Goal: Communication & Community: Answer question/provide support

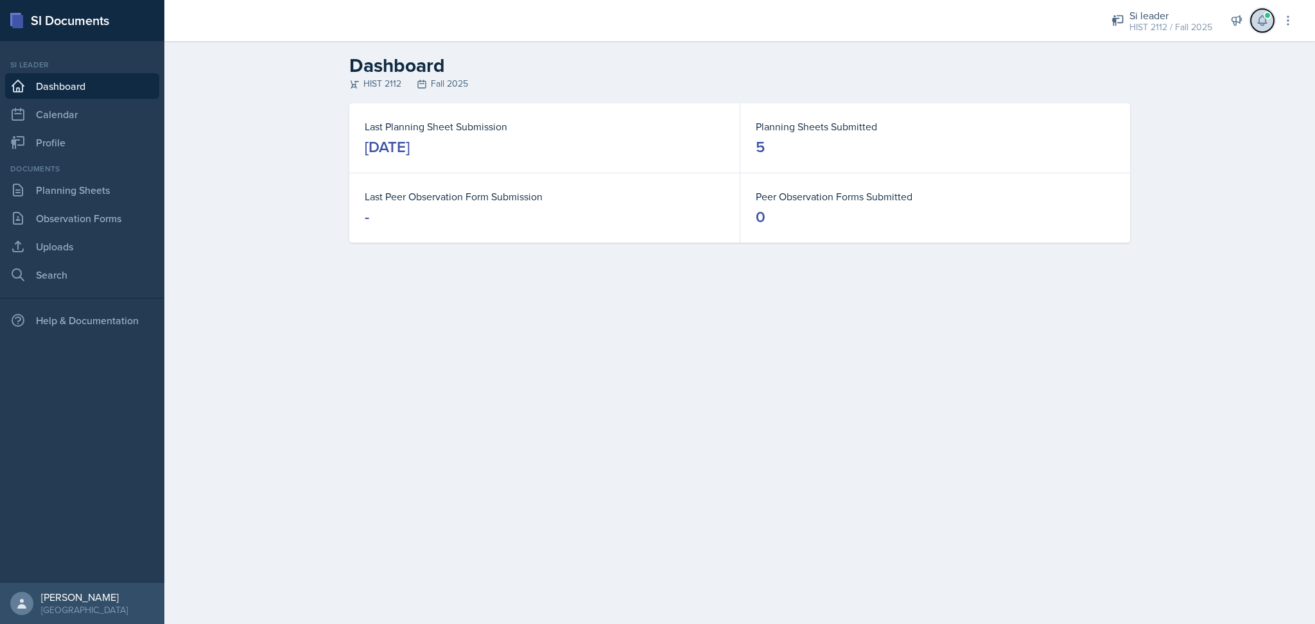
click at [1256, 25] on icon at bounding box center [1262, 20] width 13 height 13
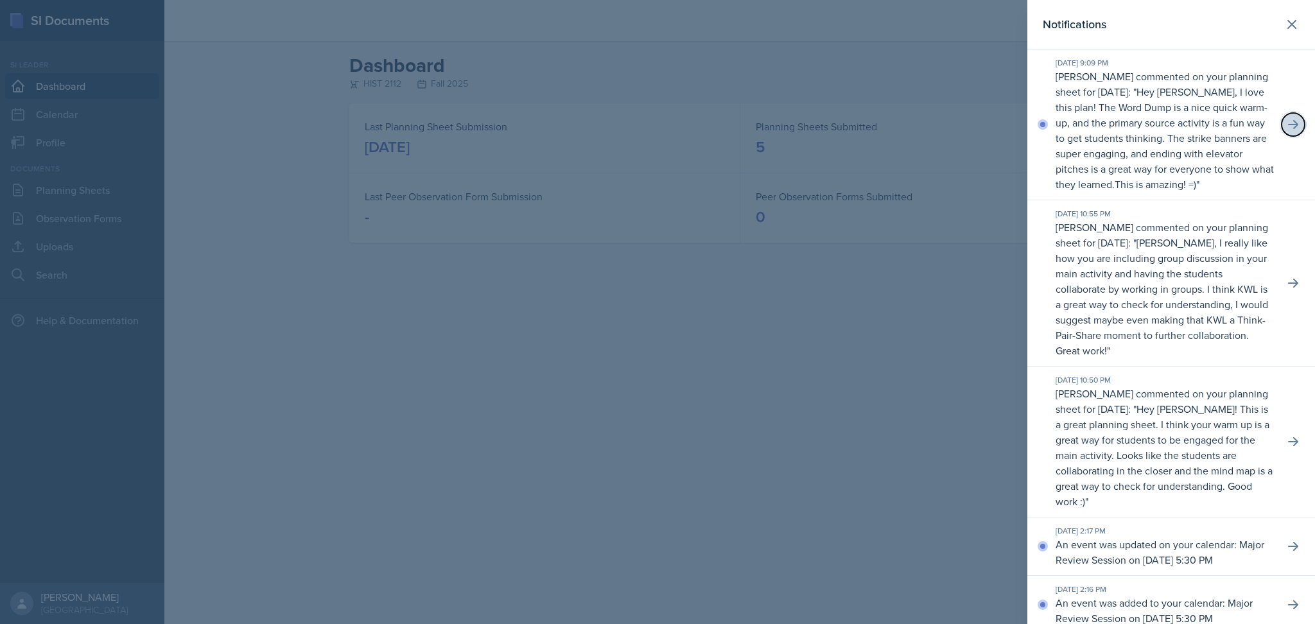
click at [1288, 129] on icon at bounding box center [1293, 124] width 10 height 9
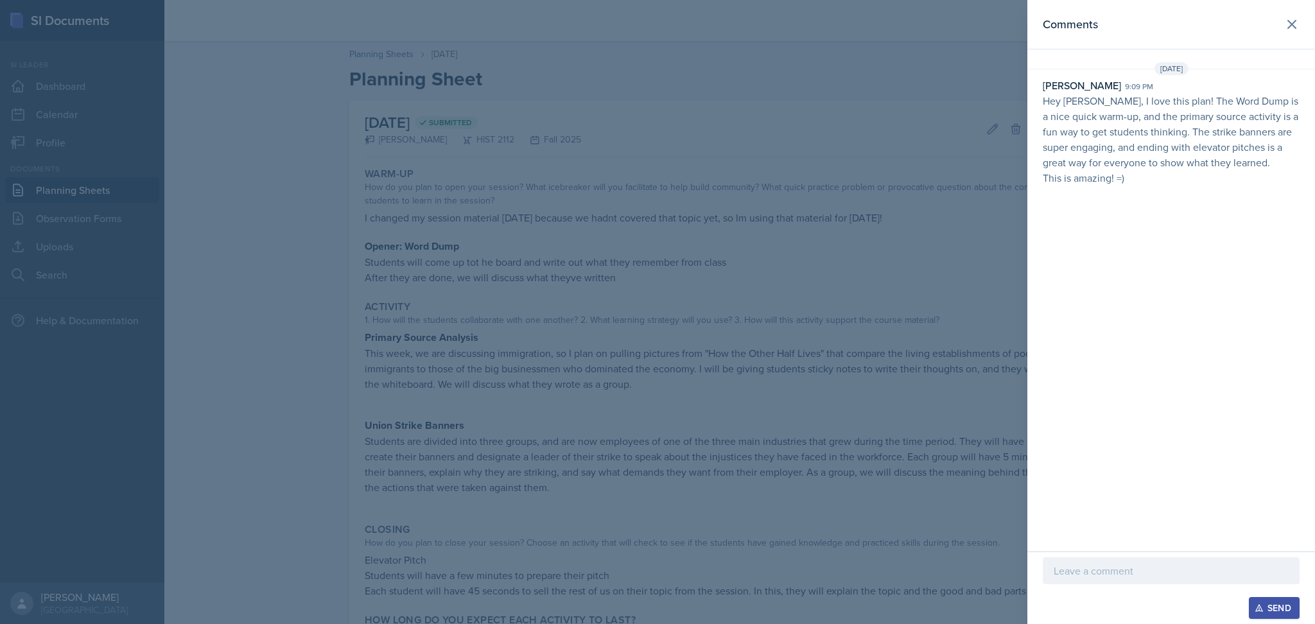
click at [1109, 573] on p at bounding box center [1170, 570] width 235 height 15
click at [1080, 573] on p "thank [PERSON_NAME]!" at bounding box center [1170, 570] width 235 height 15
click at [1272, 603] on div "Send" at bounding box center [1274, 608] width 34 height 10
click at [912, 298] on div at bounding box center [657, 312] width 1315 height 624
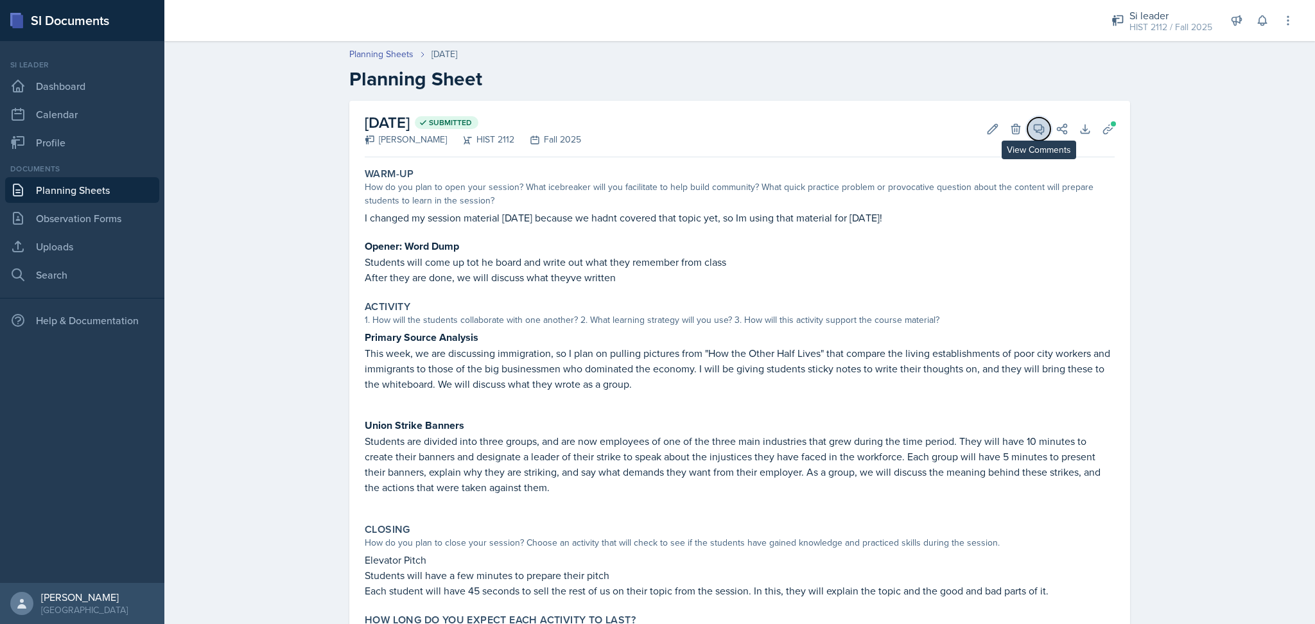
click at [1032, 133] on icon at bounding box center [1038, 129] width 13 height 13
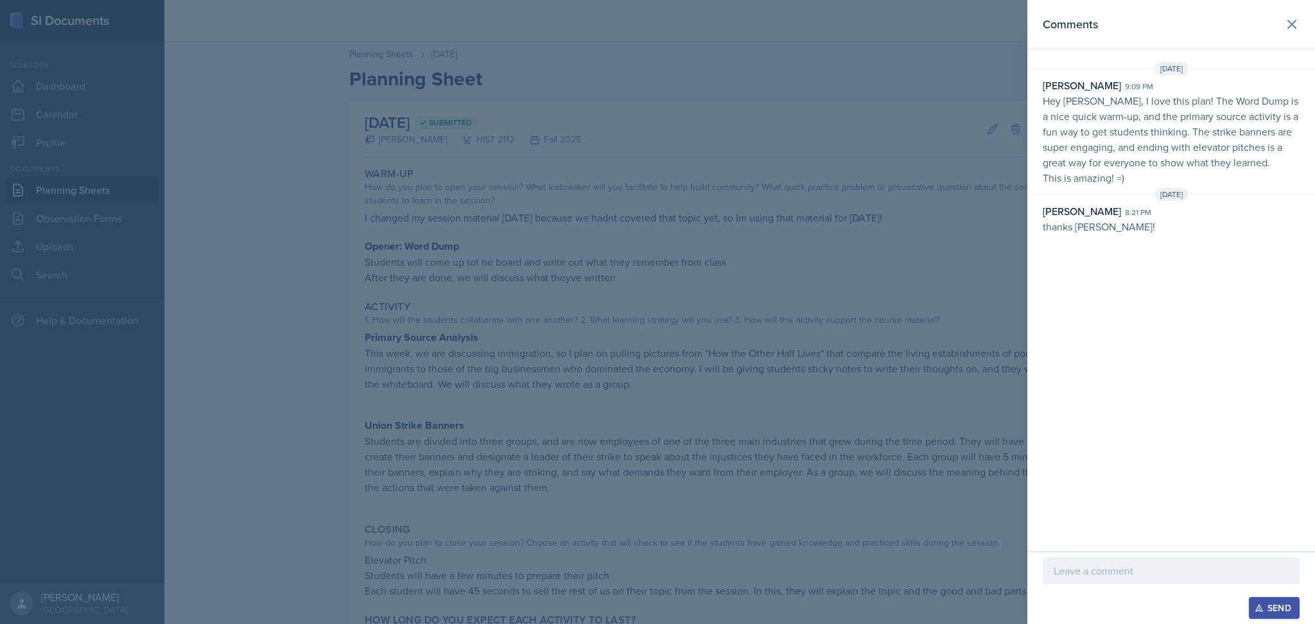
click at [986, 246] on div at bounding box center [657, 312] width 1315 height 624
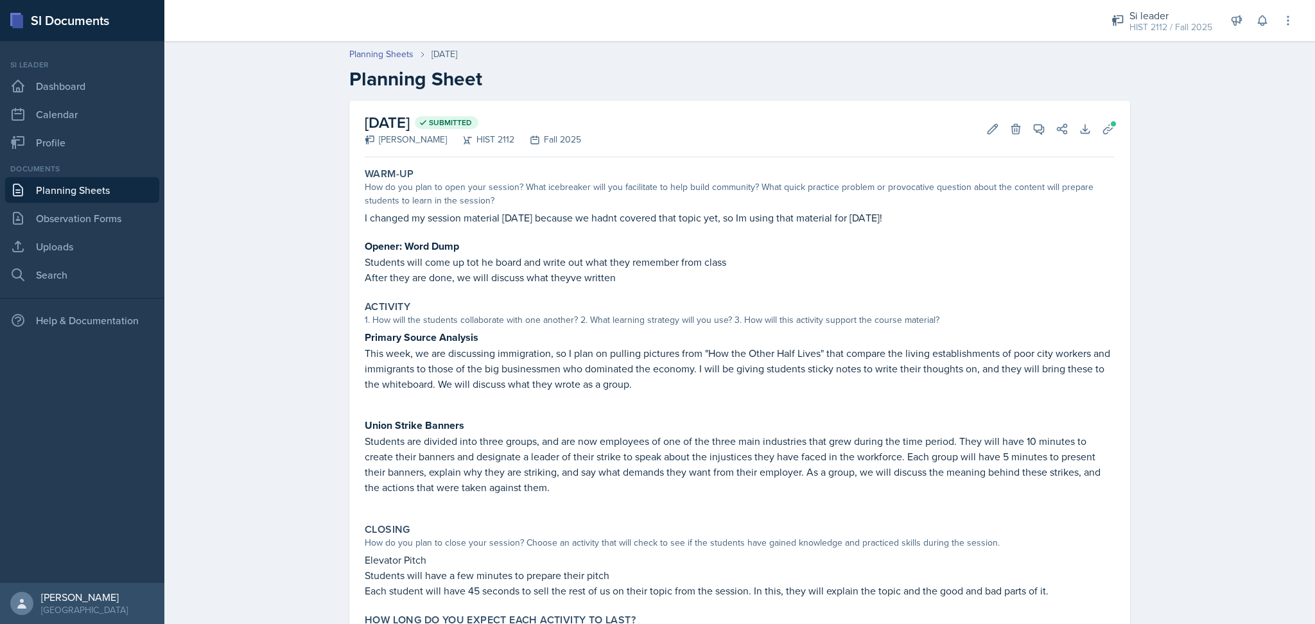
scroll to position [83, 0]
